Goal: Transaction & Acquisition: Purchase product/service

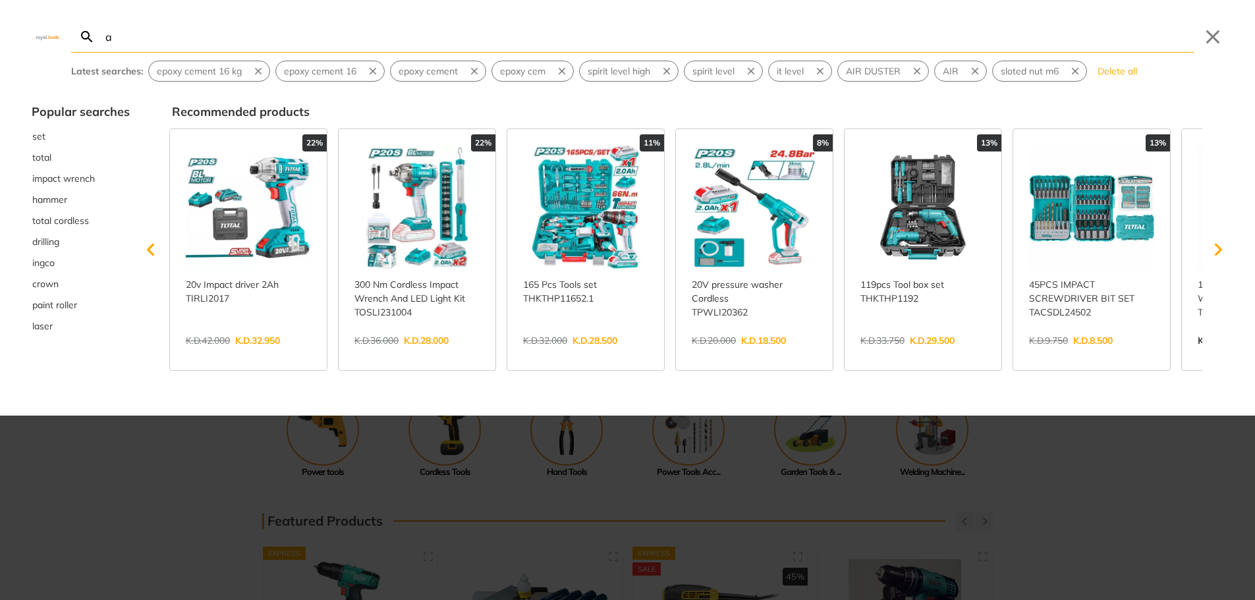
type input "ai"
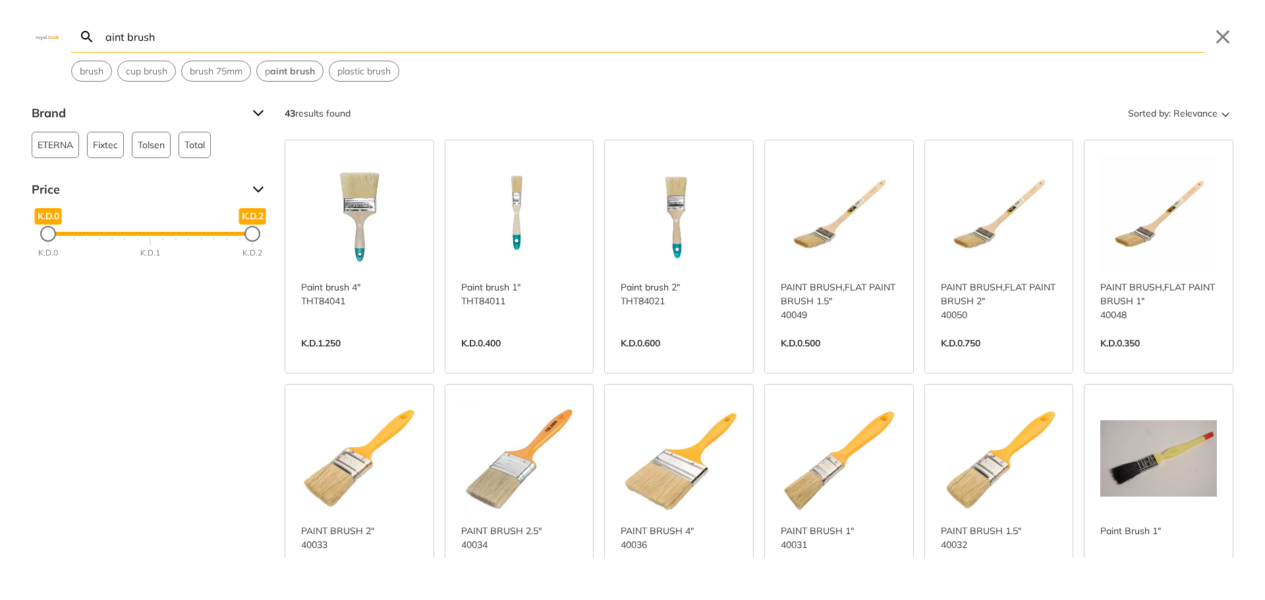
click at [109, 38] on input "aint brush" at bounding box center [653, 36] width 1101 height 31
click at [103, 36] on input "aint brush" at bounding box center [653, 36] width 1101 height 31
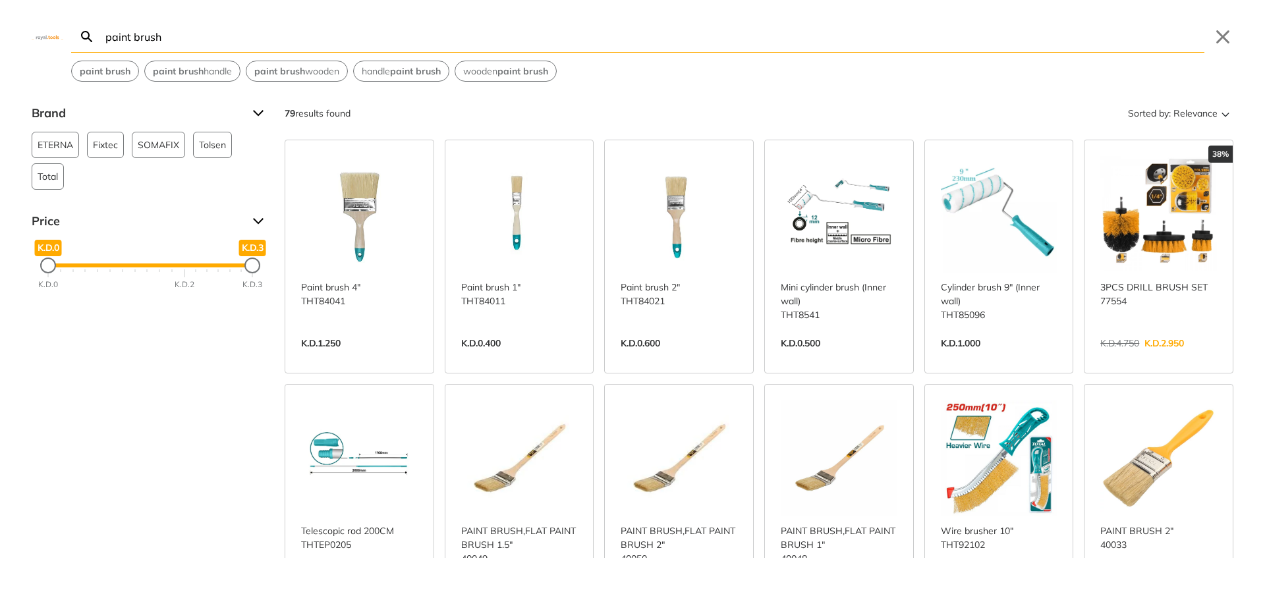
click at [170, 38] on input "paint brush" at bounding box center [653, 36] width 1101 height 31
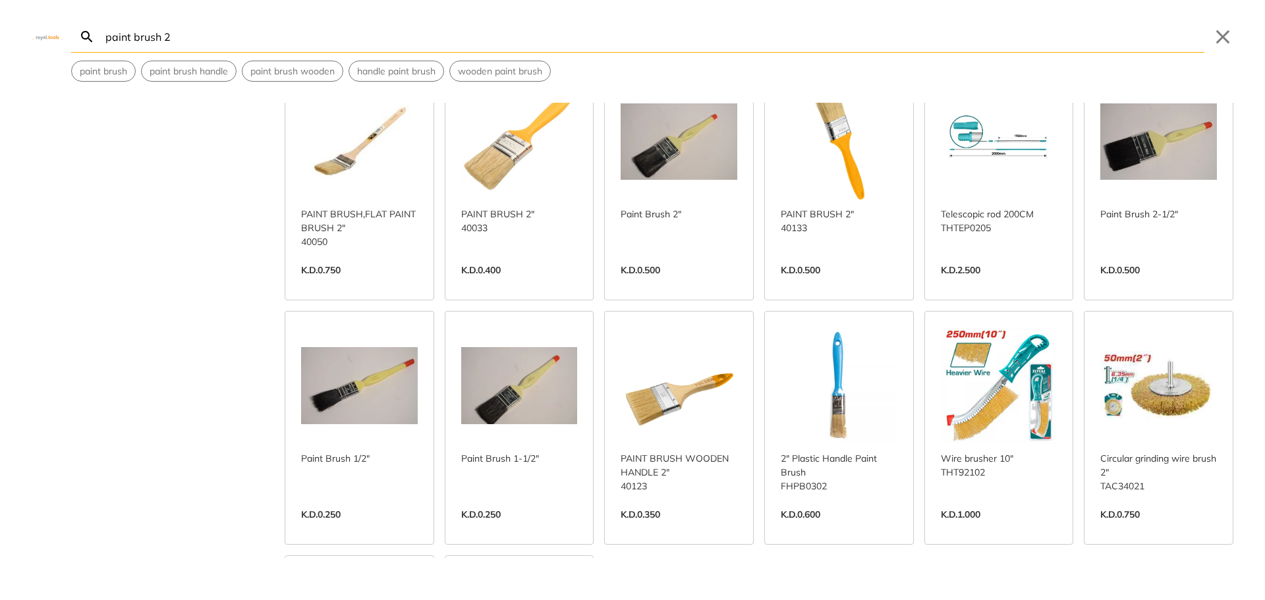
scroll to position [329, 0]
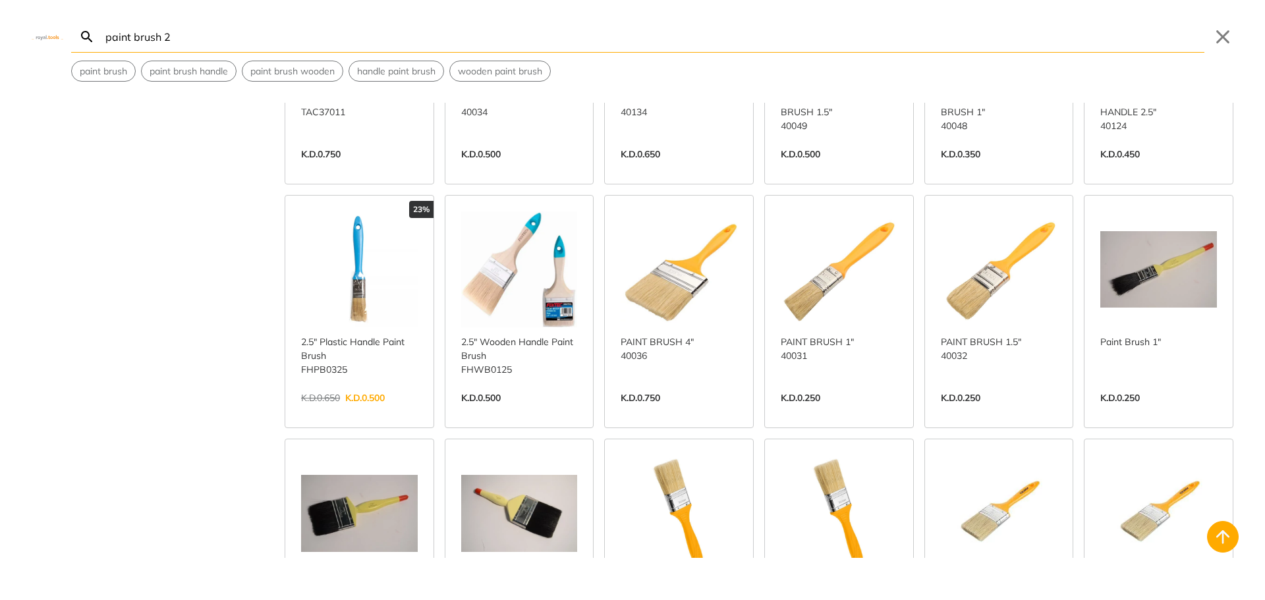
scroll to position [922, 0]
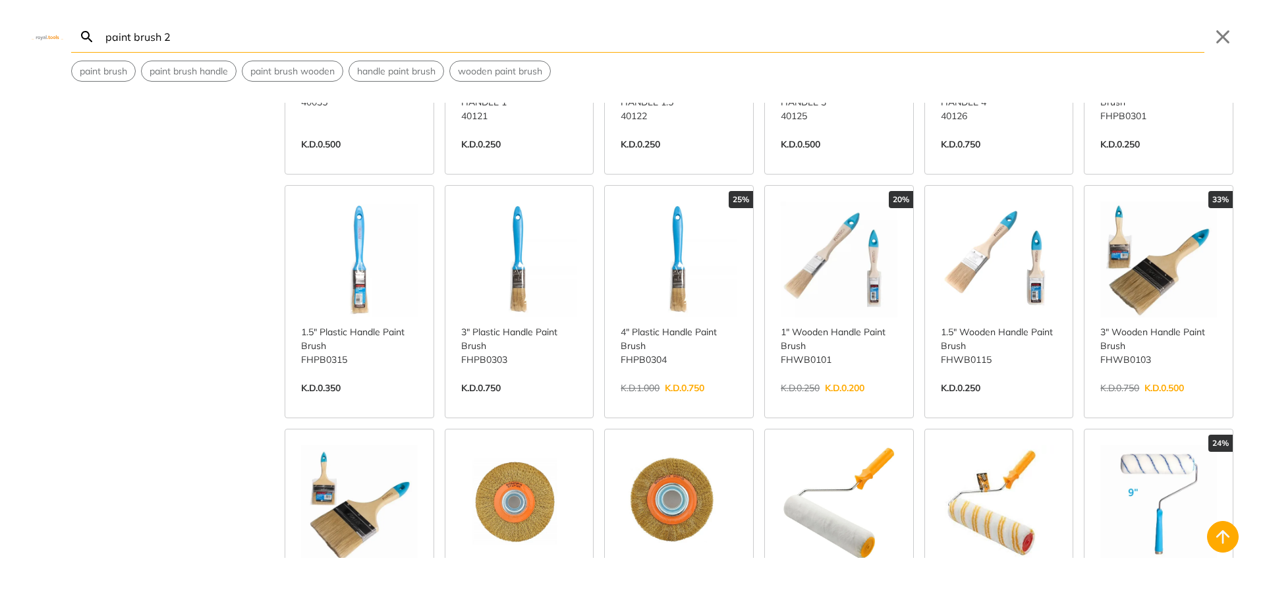
scroll to position [1779, 0]
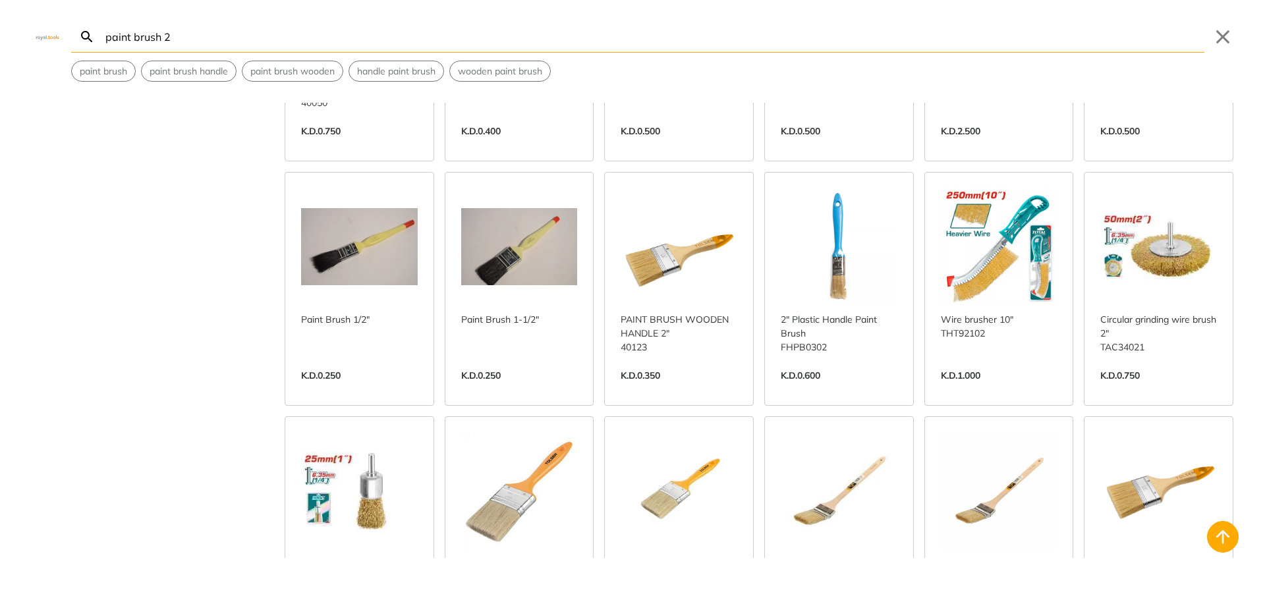
scroll to position [461, 0]
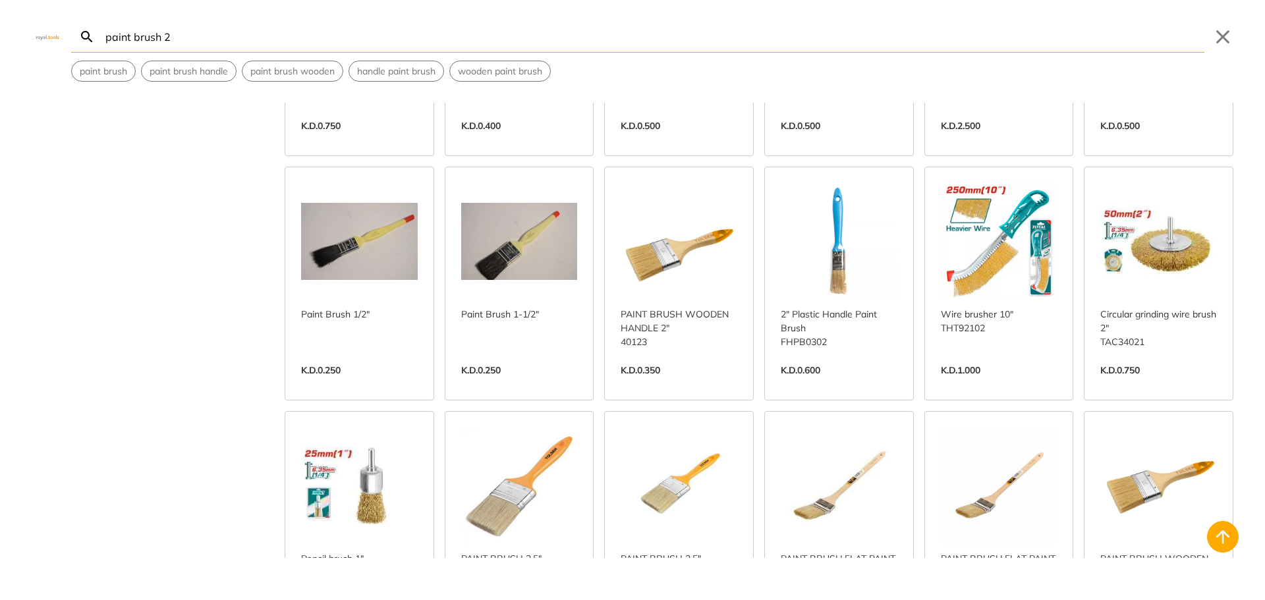
type input "paint brush 2"
click at [381, 384] on link "View more →" at bounding box center [359, 384] width 117 height 0
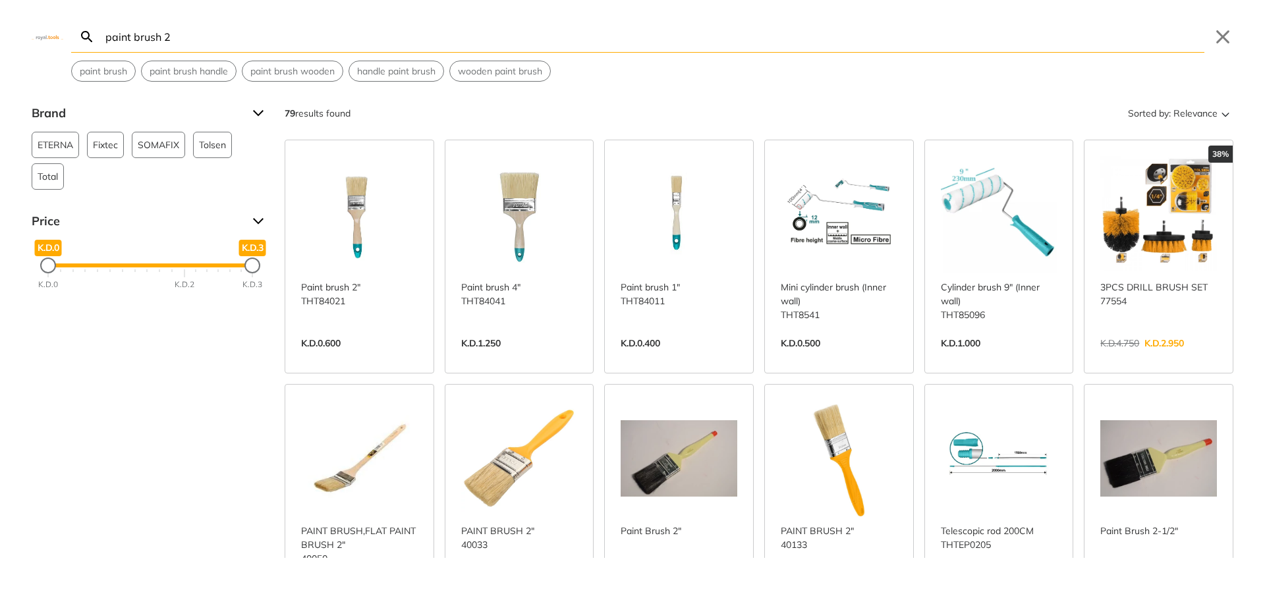
click at [184, 36] on input "paint brush 2" at bounding box center [653, 36] width 1101 height 31
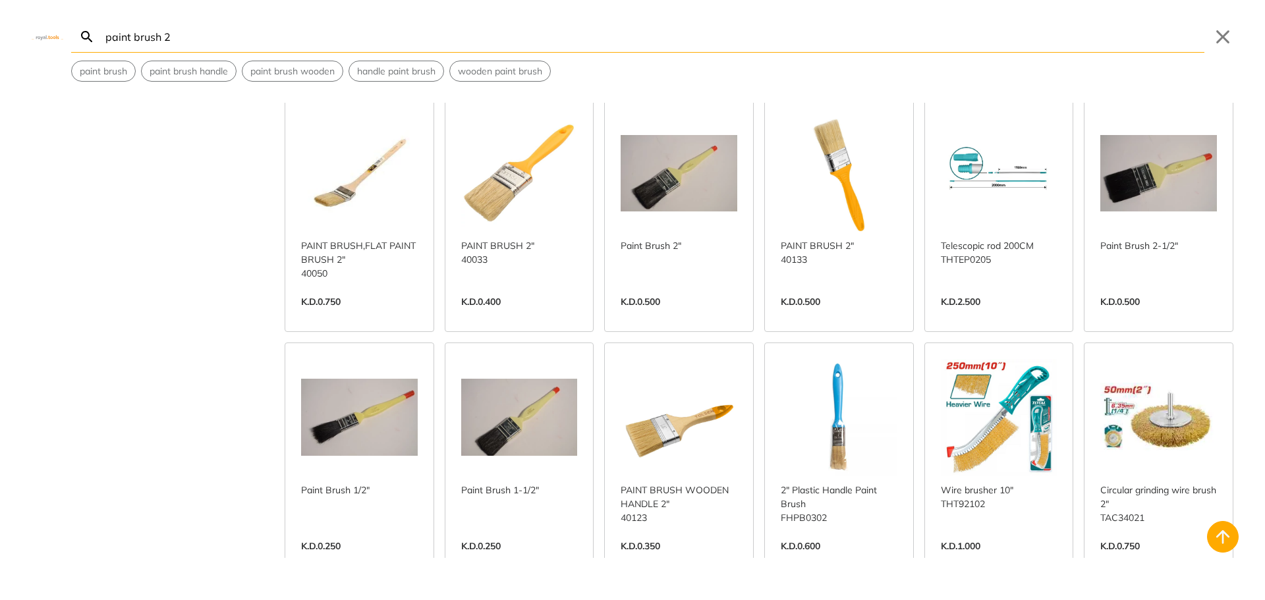
scroll to position [302, 0]
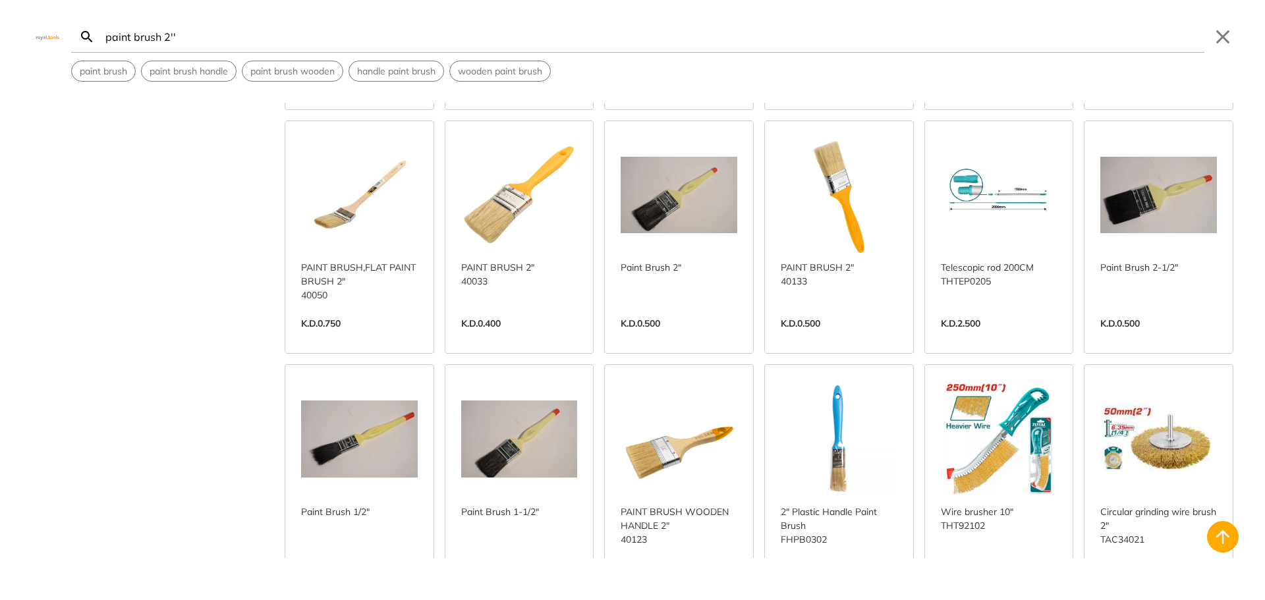
scroll to position [461, 0]
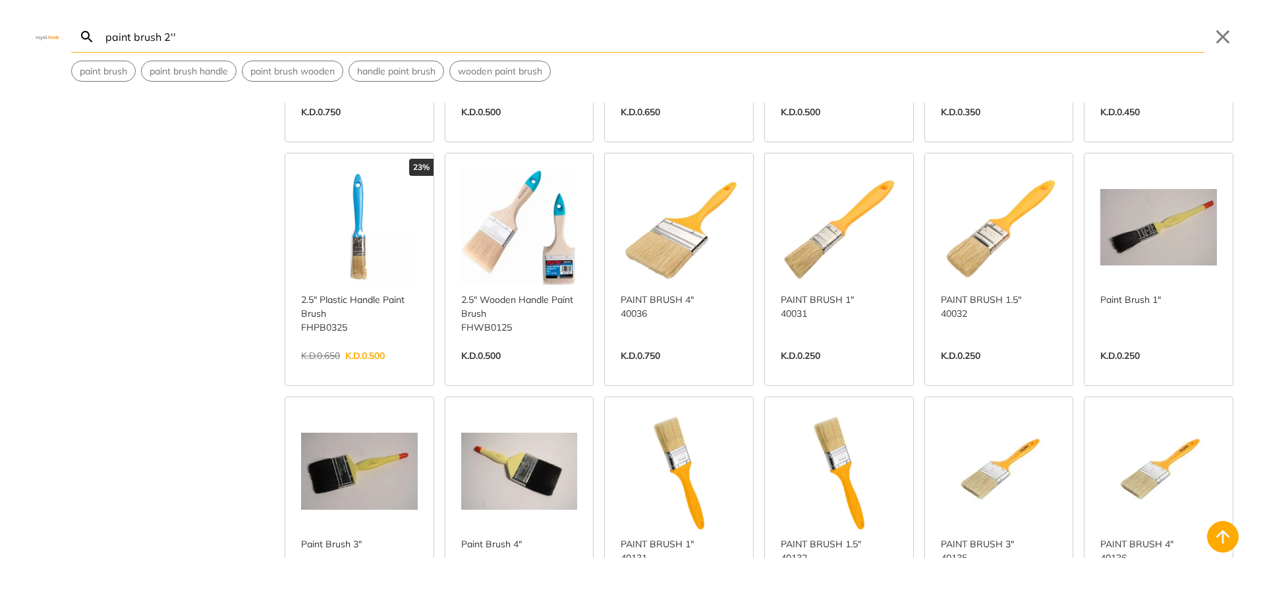
scroll to position [1120, 0]
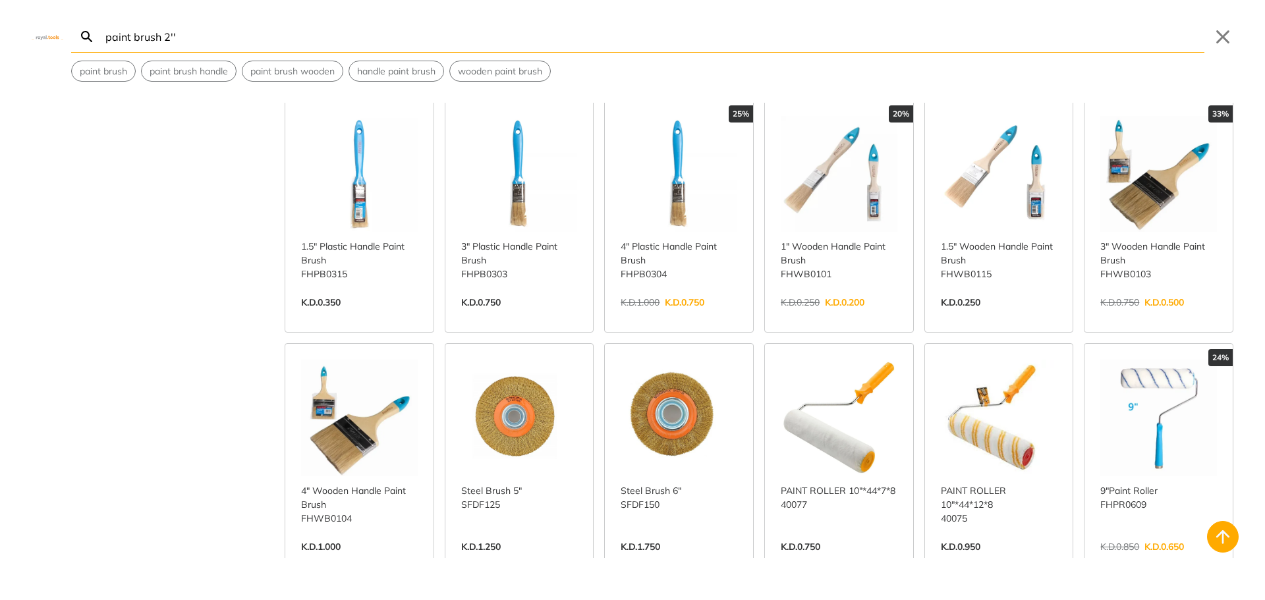
scroll to position [1844, 0]
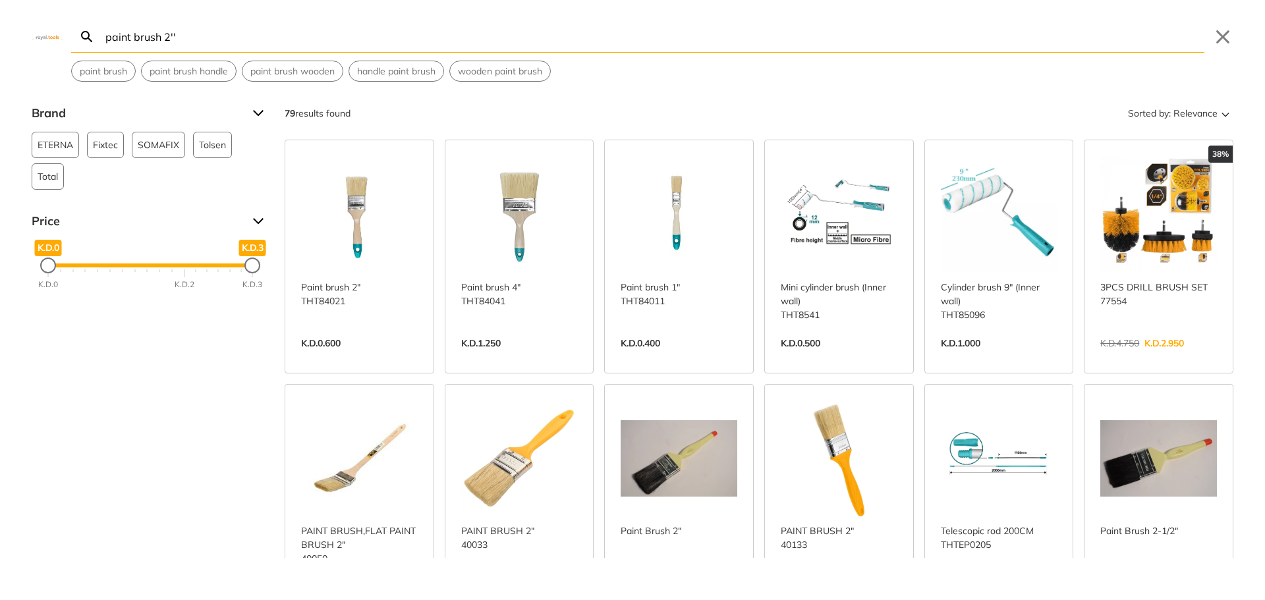
type input "paint brush 2''"
click at [374, 357] on link "View more →" at bounding box center [359, 357] width 117 height 0
click at [385, 357] on link "View more →" at bounding box center [359, 357] width 117 height 0
